Goal: Information Seeking & Learning: Learn about a topic

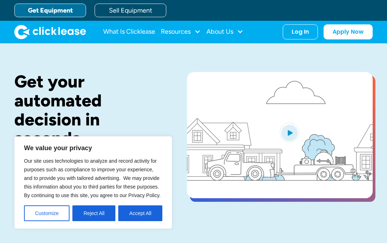
click at [196, 213] on div "Get your automated decision in seconds. The equipment you need to start or grow…" at bounding box center [193, 143] width 359 height 200
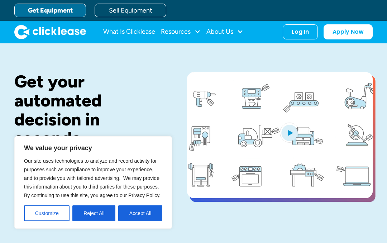
click at [61, 210] on button "Customize" at bounding box center [47, 213] width 46 height 16
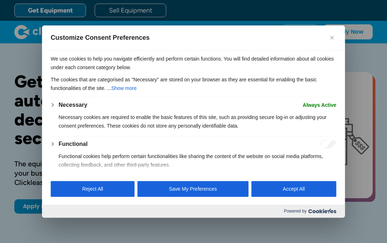
click at [290, 230] on div at bounding box center [193, 121] width 387 height 243
click at [247, 235] on div at bounding box center [193, 121] width 387 height 243
click at [334, 37] on button "Close" at bounding box center [332, 37] width 9 height 9
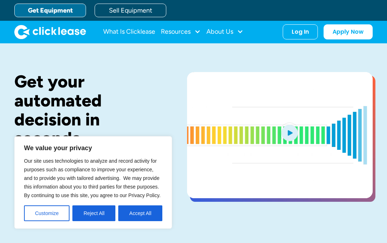
click at [137, 14] on link "Sell Equipment" at bounding box center [131, 11] width 72 height 14
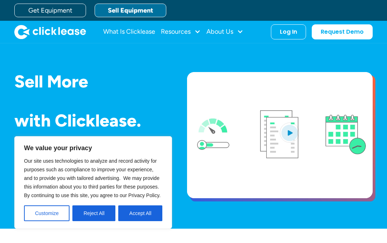
click at [69, 217] on button "Customize" at bounding box center [47, 213] width 46 height 16
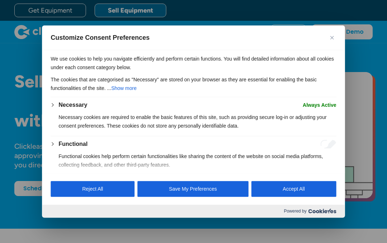
click at [195, 217] on div "Powered by" at bounding box center [193, 211] width 303 height 13
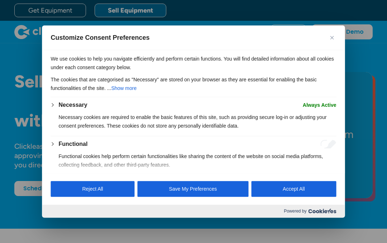
click at [119, 189] on button "Reject All" at bounding box center [93, 189] width 84 height 16
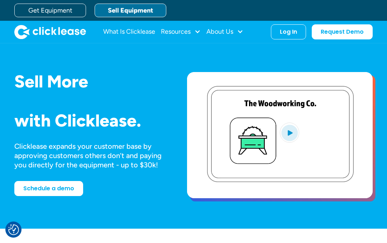
click at [143, 34] on link "What Is Clicklease" at bounding box center [129, 32] width 52 height 14
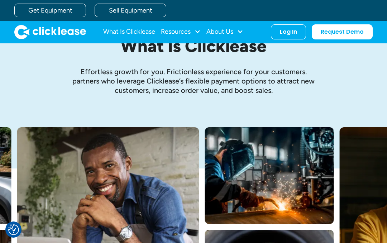
scroll to position [32, 0]
